Goal: Find specific page/section: Find specific page/section

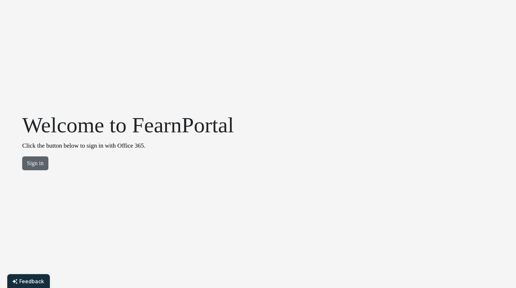
click at [27, 158] on button "Sign in" at bounding box center [35, 163] width 26 height 14
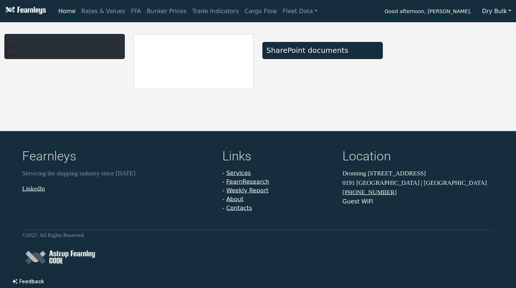
click at [498, 13] on button "Dry Bulk" at bounding box center [497, 11] width 39 height 14
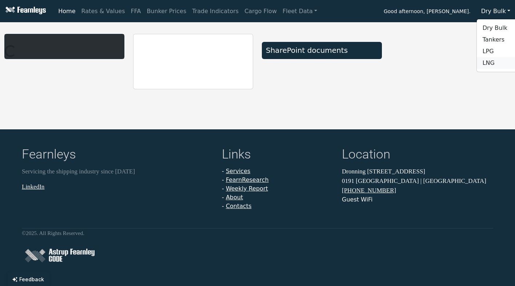
click at [495, 57] on link "LNG" at bounding box center [506, 63] width 58 height 12
